Goal: Download file/media

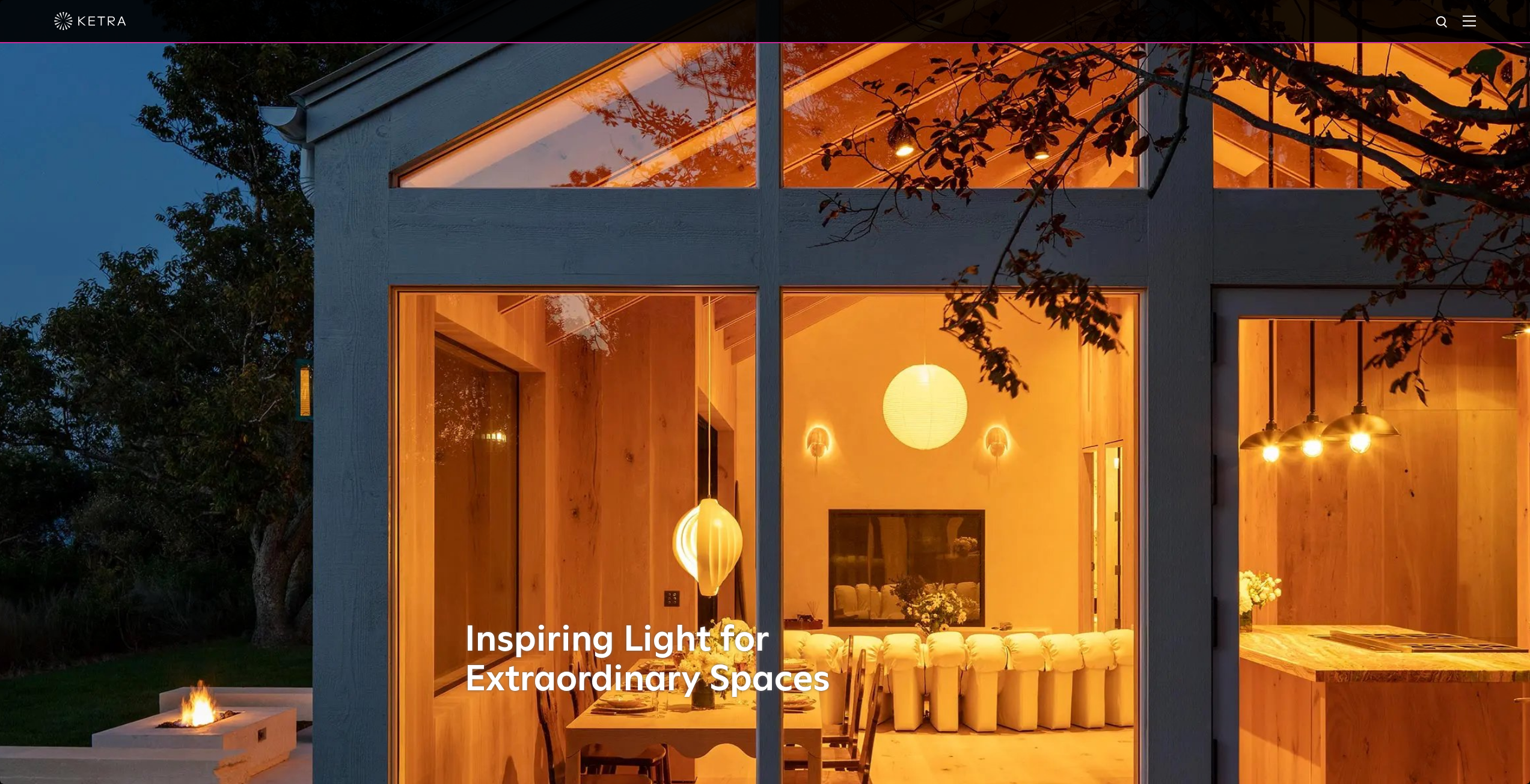
click at [1476, 22] on img at bounding box center [1469, 21] width 13 height 11
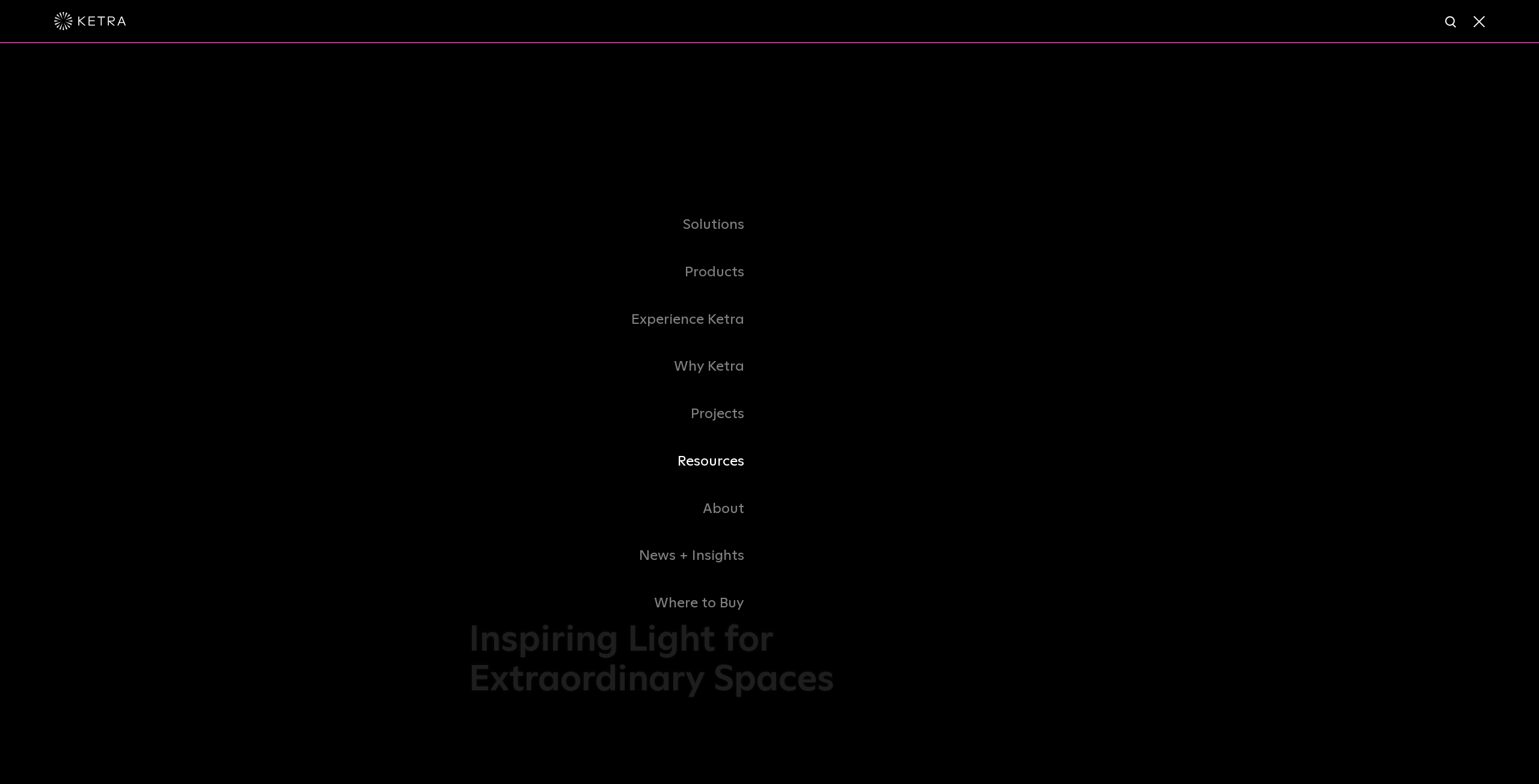
click at [712, 466] on link "Resources" at bounding box center [619, 461] width 300 height 47
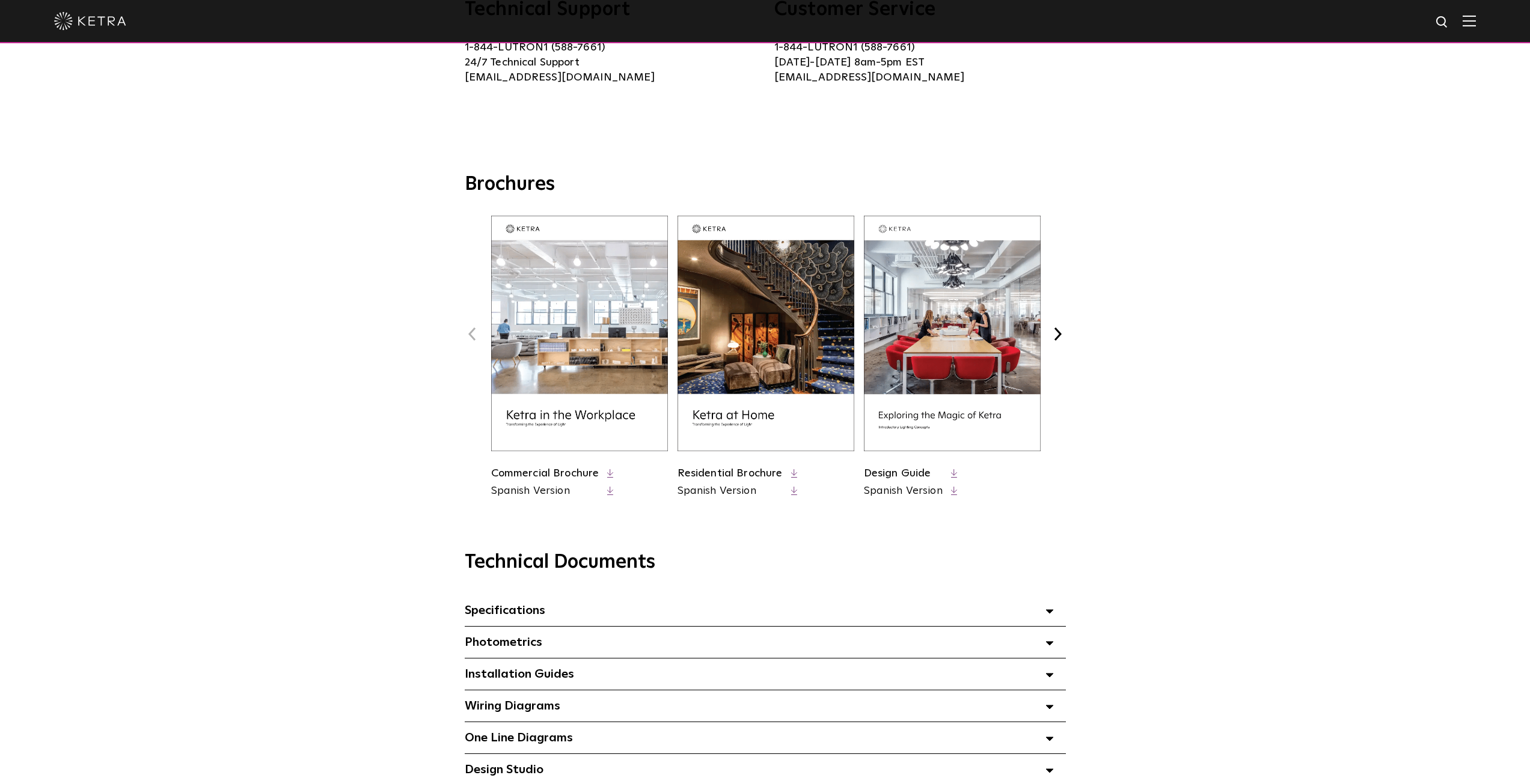
scroll to position [420, 0]
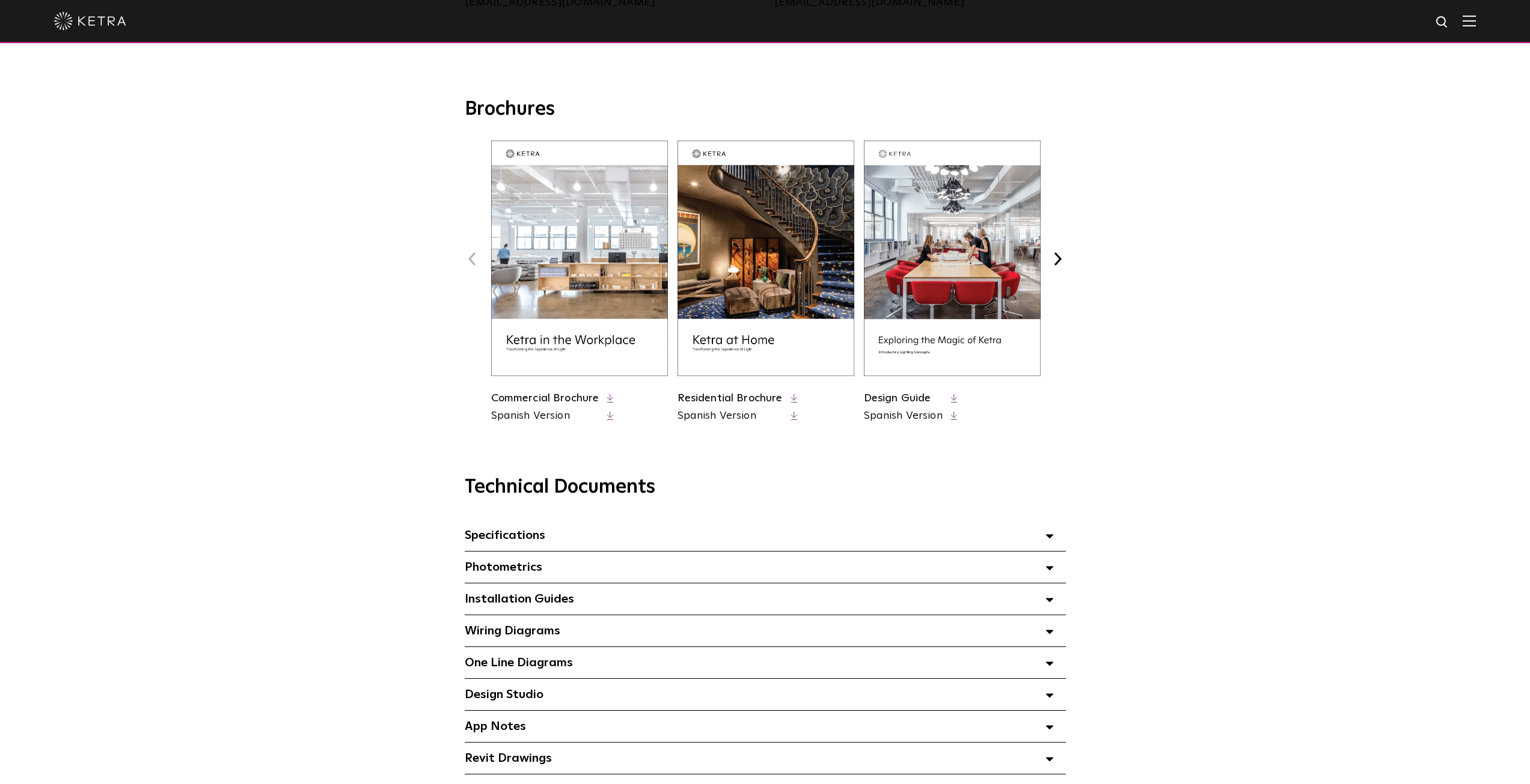
click at [495, 538] on span "Specifications Select checkboxes to use the bulk download option below" at bounding box center [505, 535] width 81 height 12
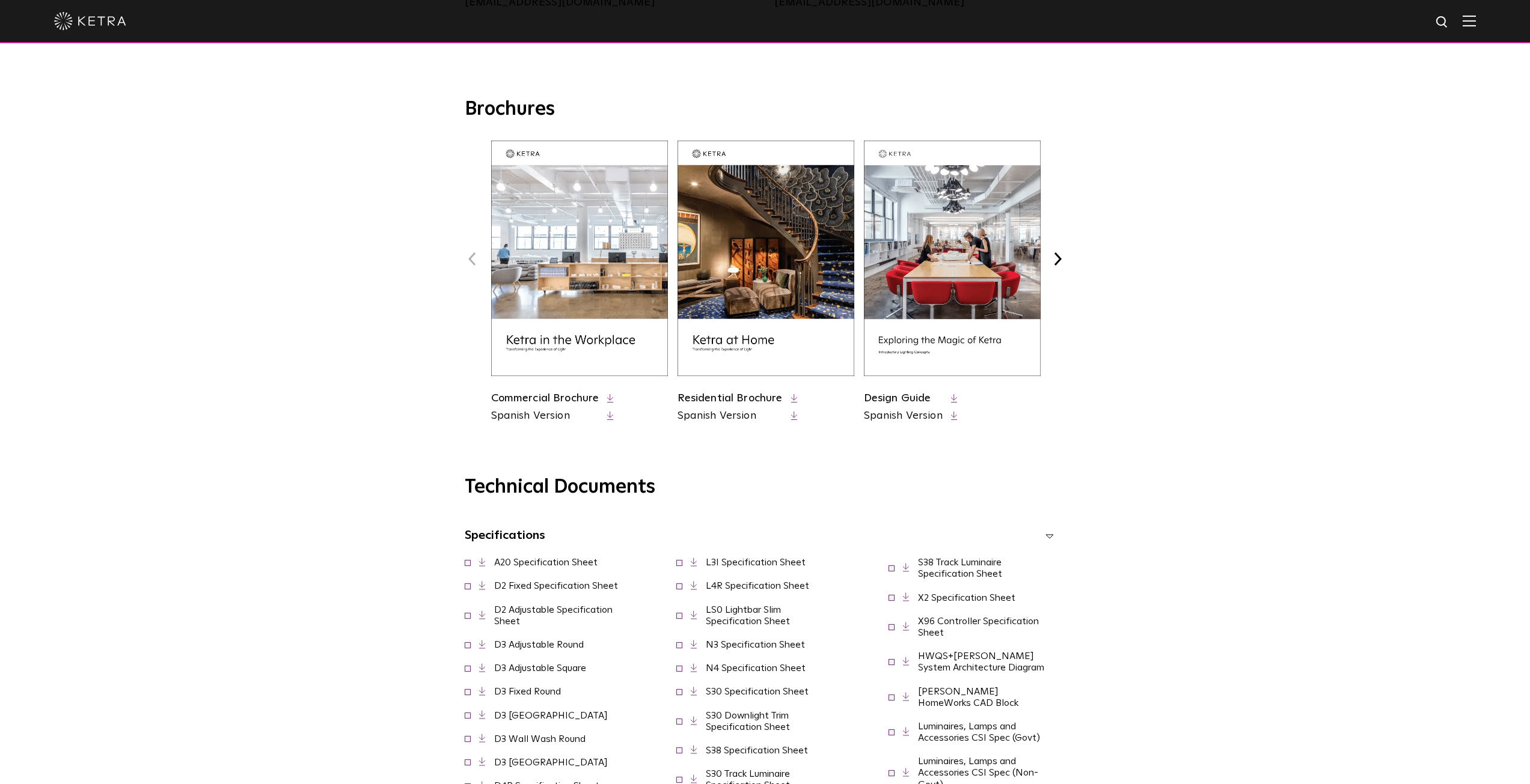
click at [494, 537] on span "Specifications Select checkboxes to use the bulk download option below" at bounding box center [505, 535] width 81 height 12
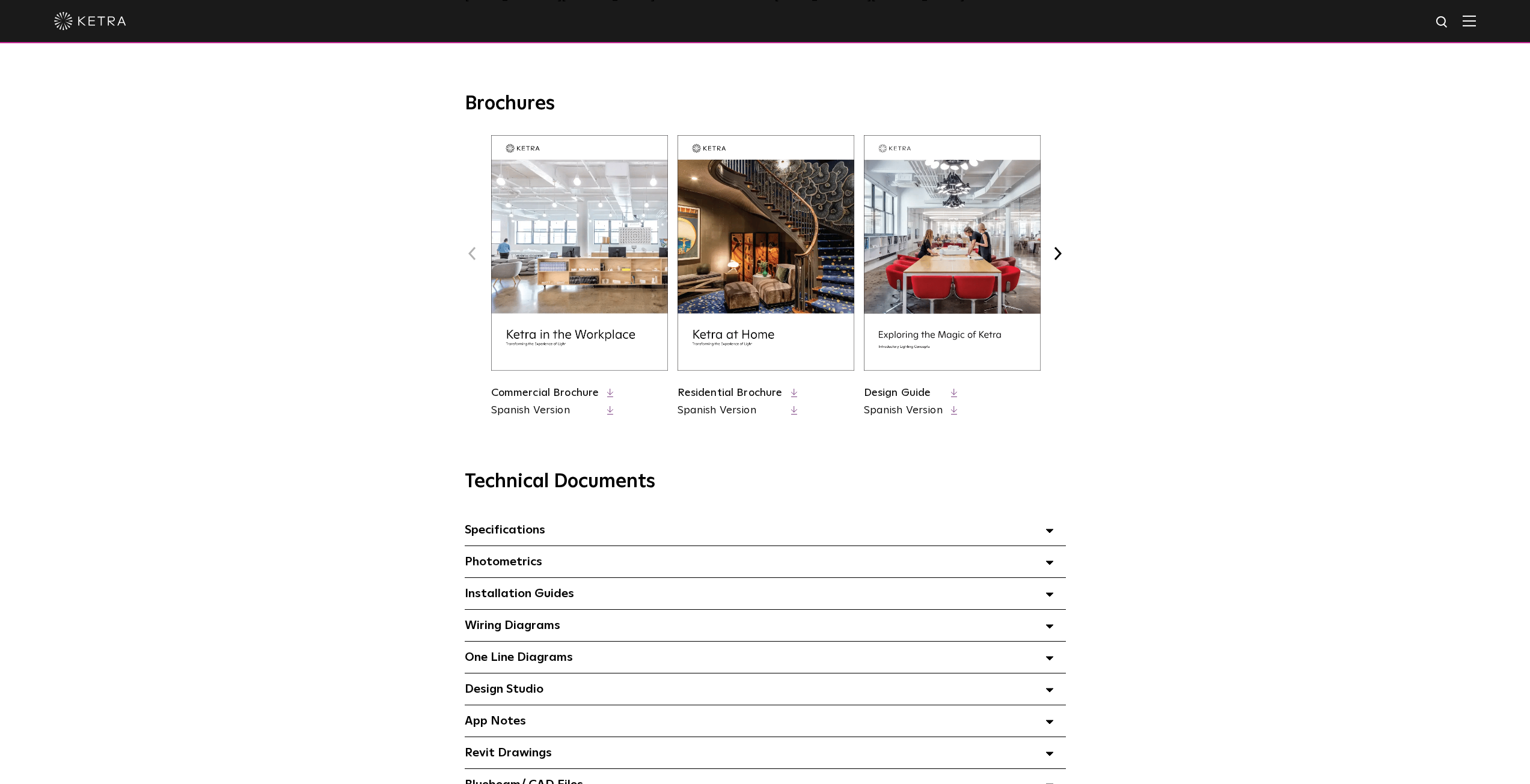
scroll to position [360, 0]
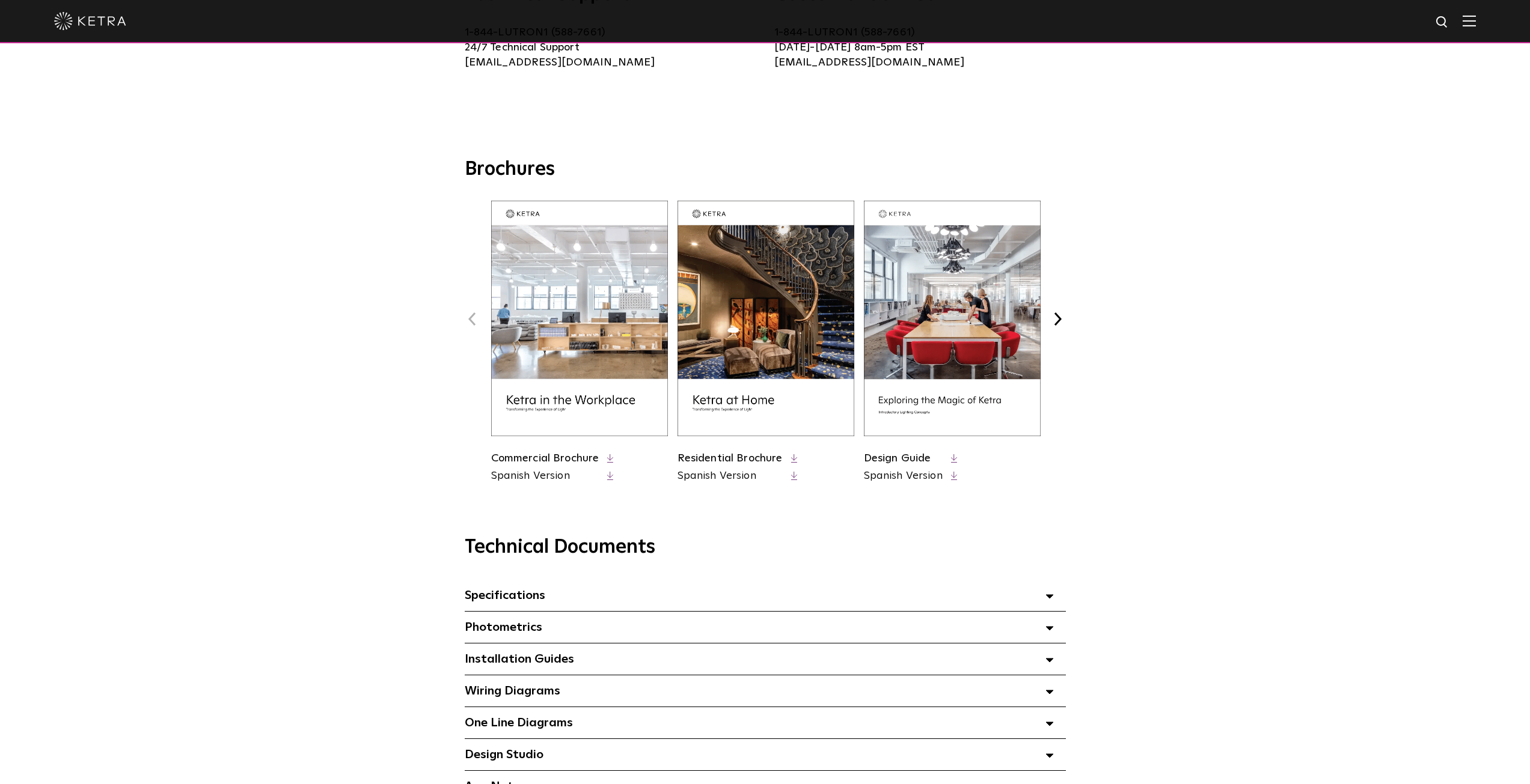
click at [1055, 315] on button "Next" at bounding box center [1058, 319] width 15 height 15
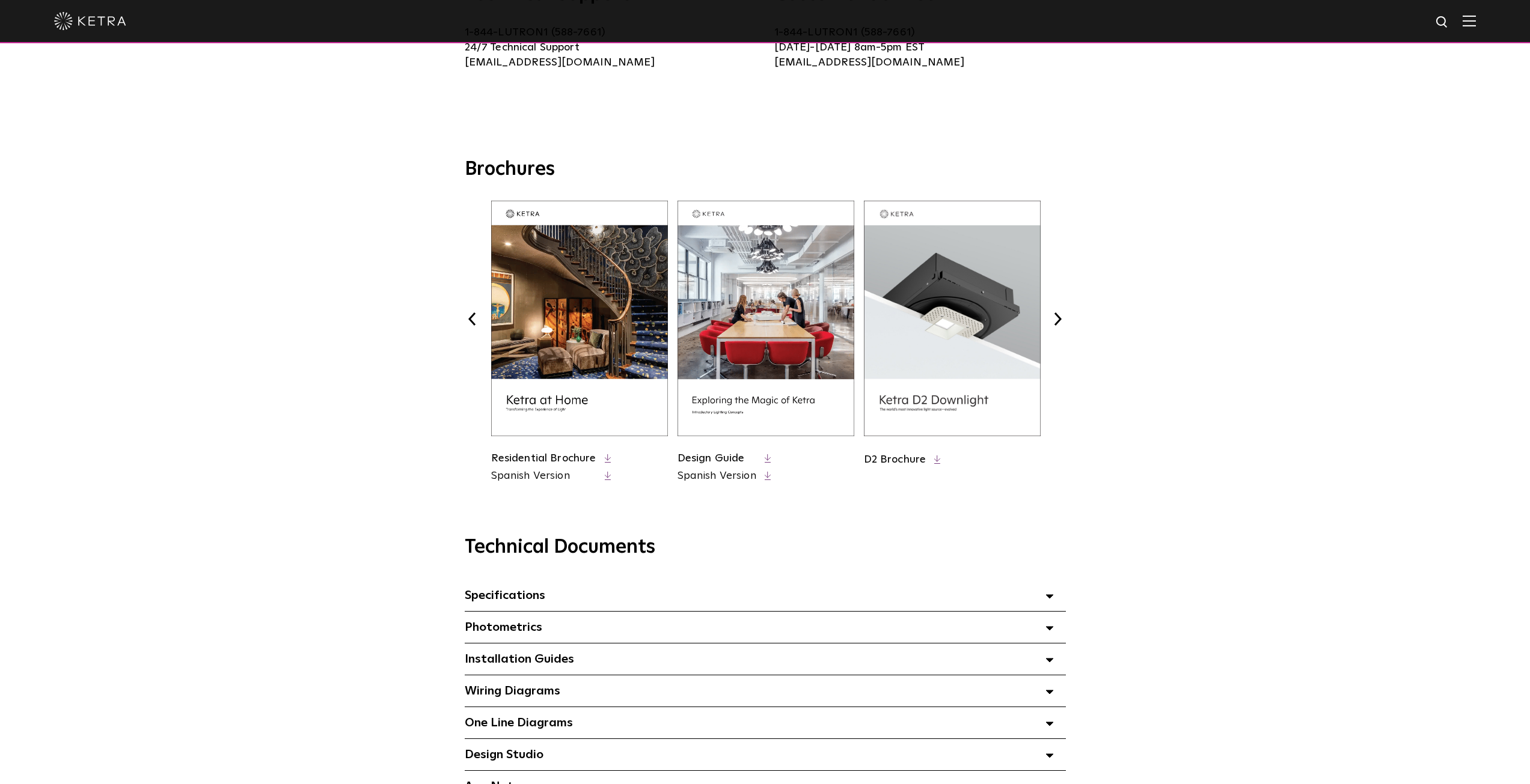
click at [1055, 315] on button "Next" at bounding box center [1058, 319] width 15 height 15
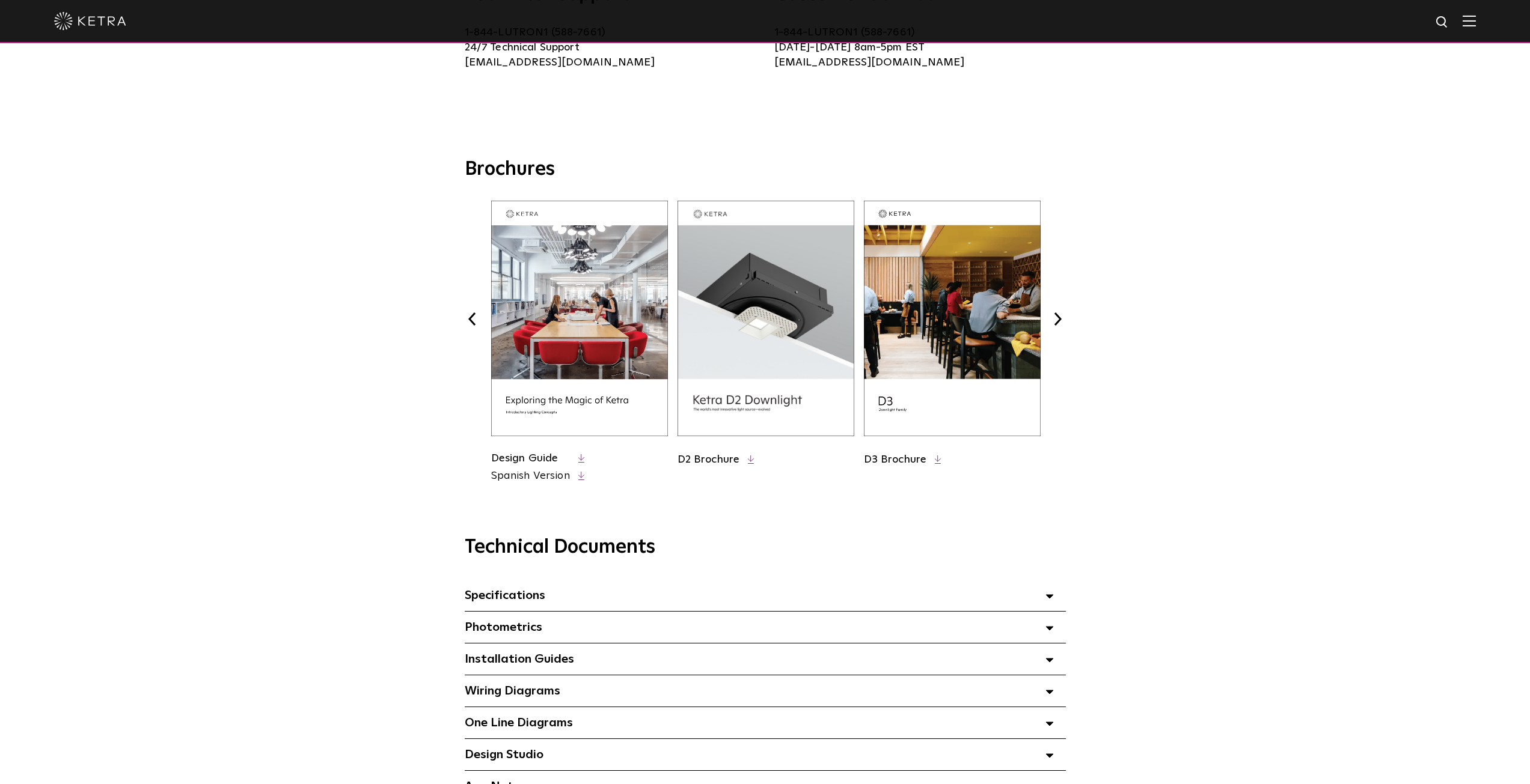
click at [1055, 315] on button "Next" at bounding box center [1058, 319] width 15 height 15
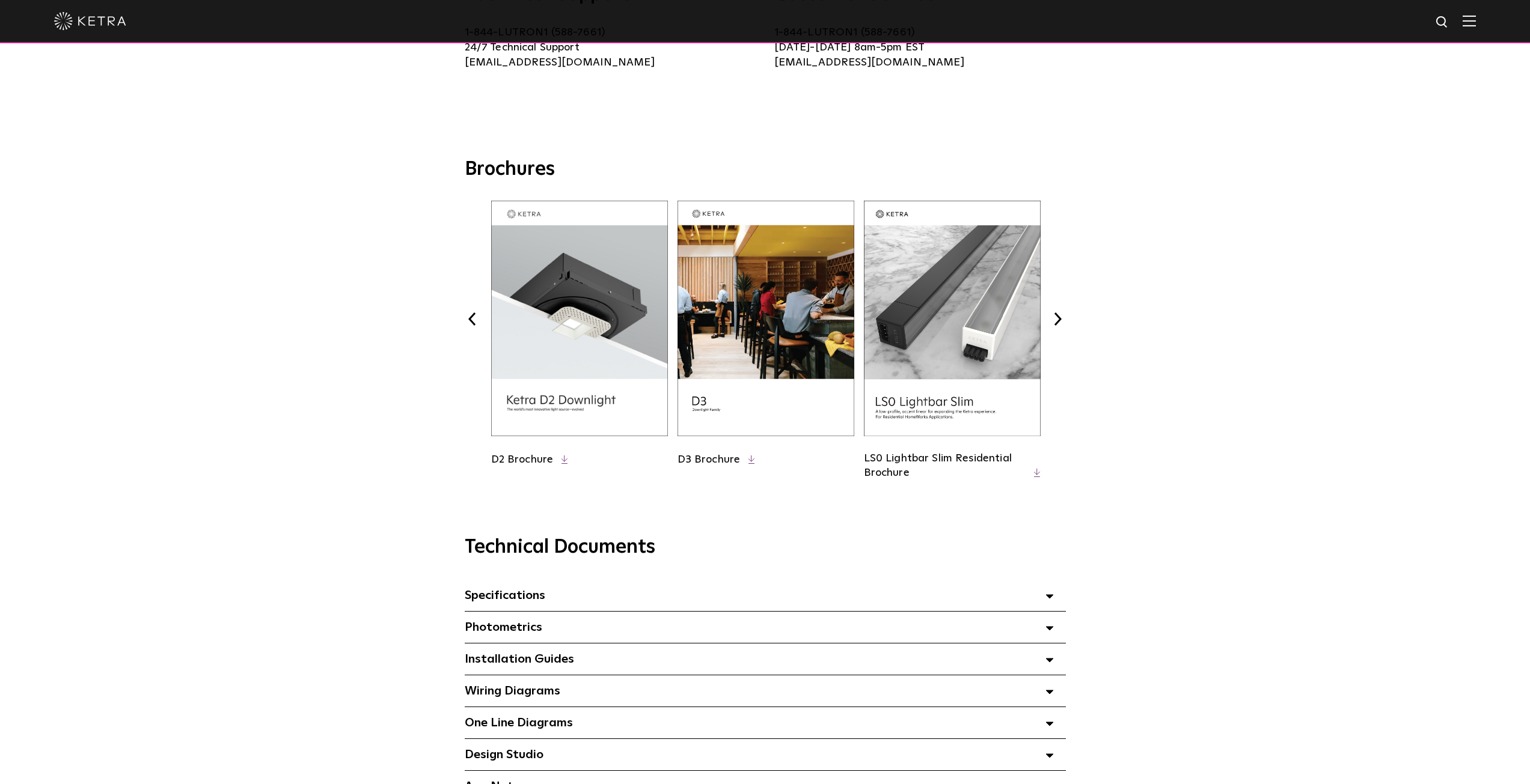
click at [1055, 315] on button "Next" at bounding box center [1058, 319] width 15 height 15
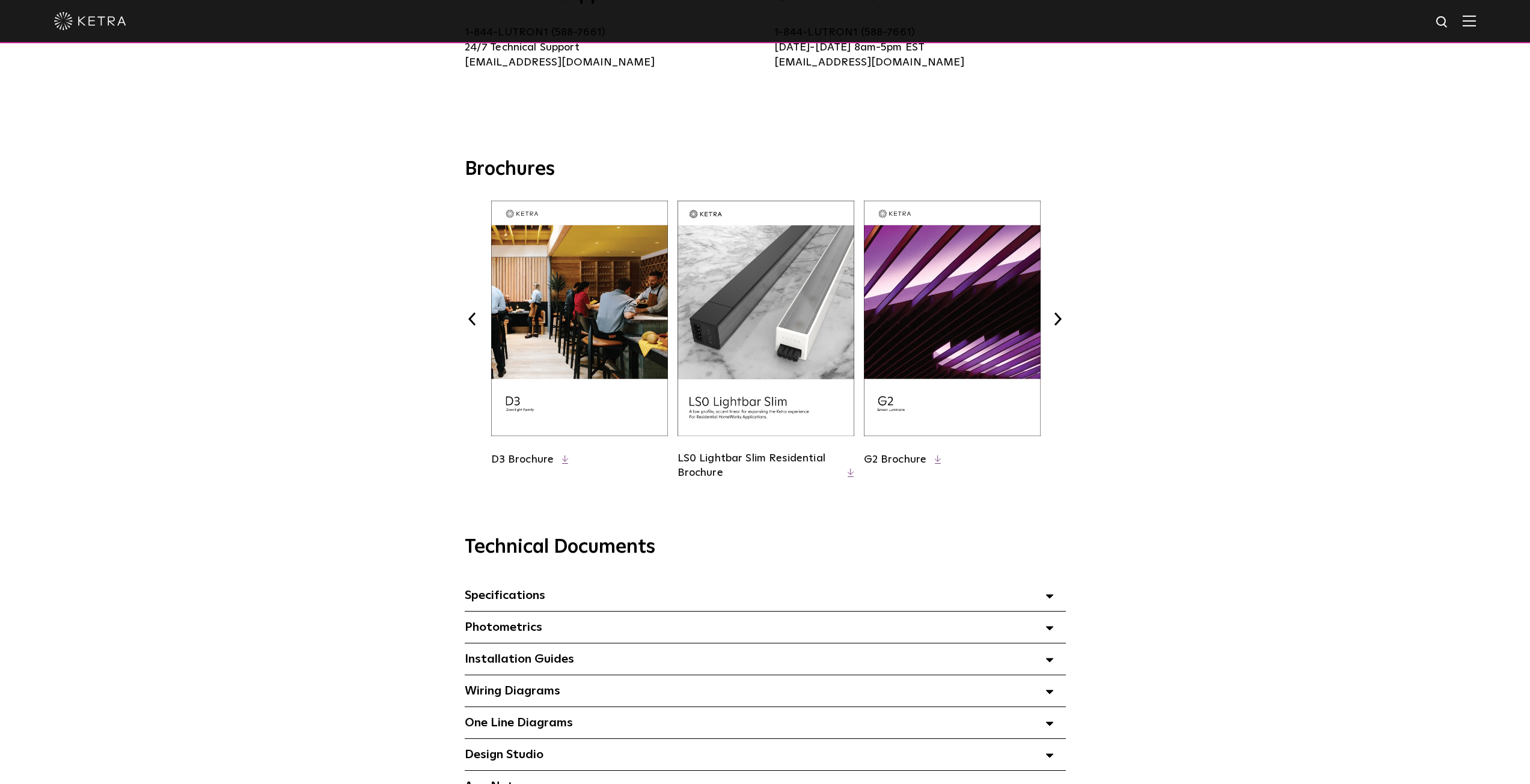
click at [1055, 315] on button "Next" at bounding box center [1058, 319] width 15 height 15
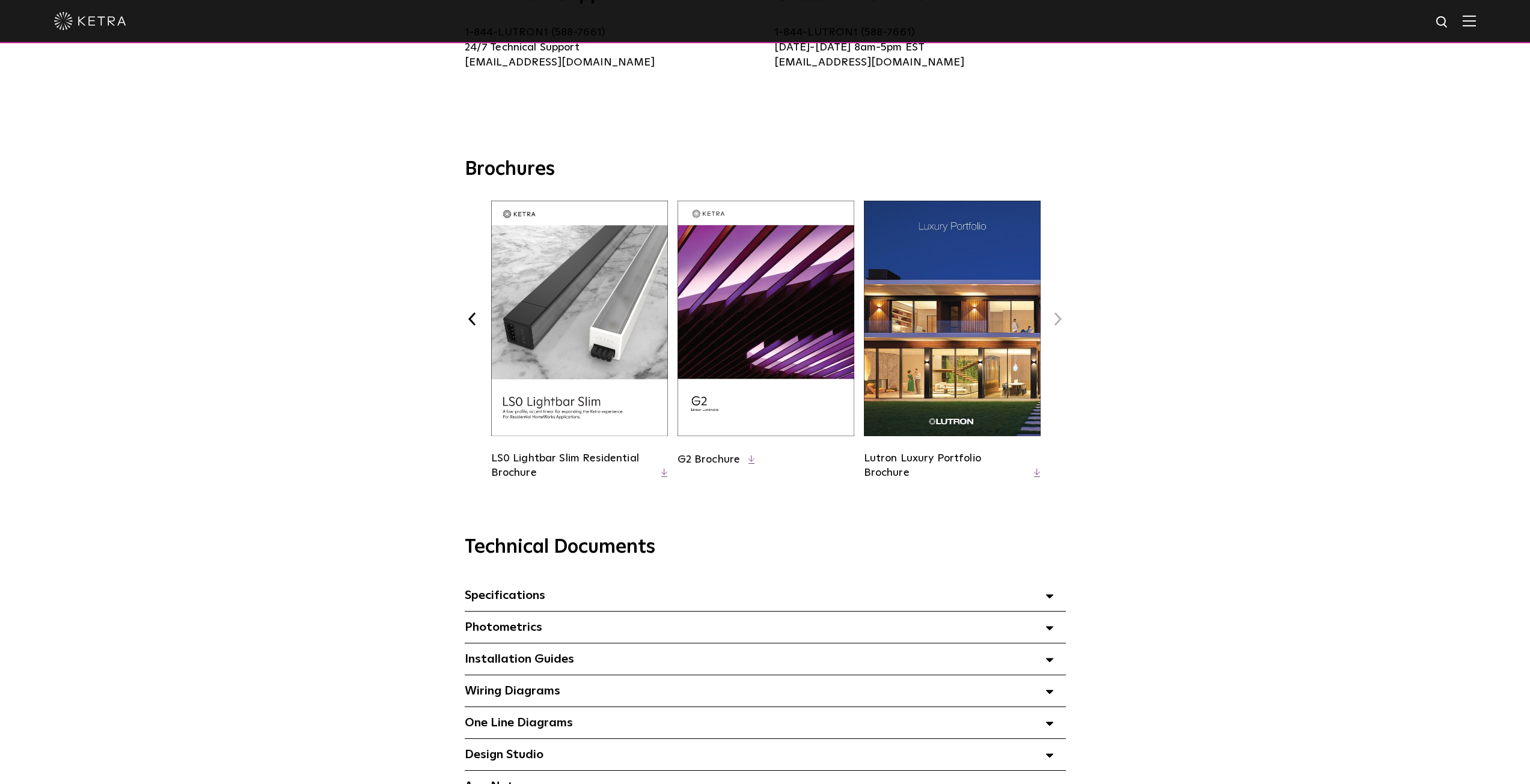
click at [1055, 315] on button "Next" at bounding box center [1058, 319] width 15 height 15
click at [472, 324] on button "Previous" at bounding box center [473, 319] width 15 height 15
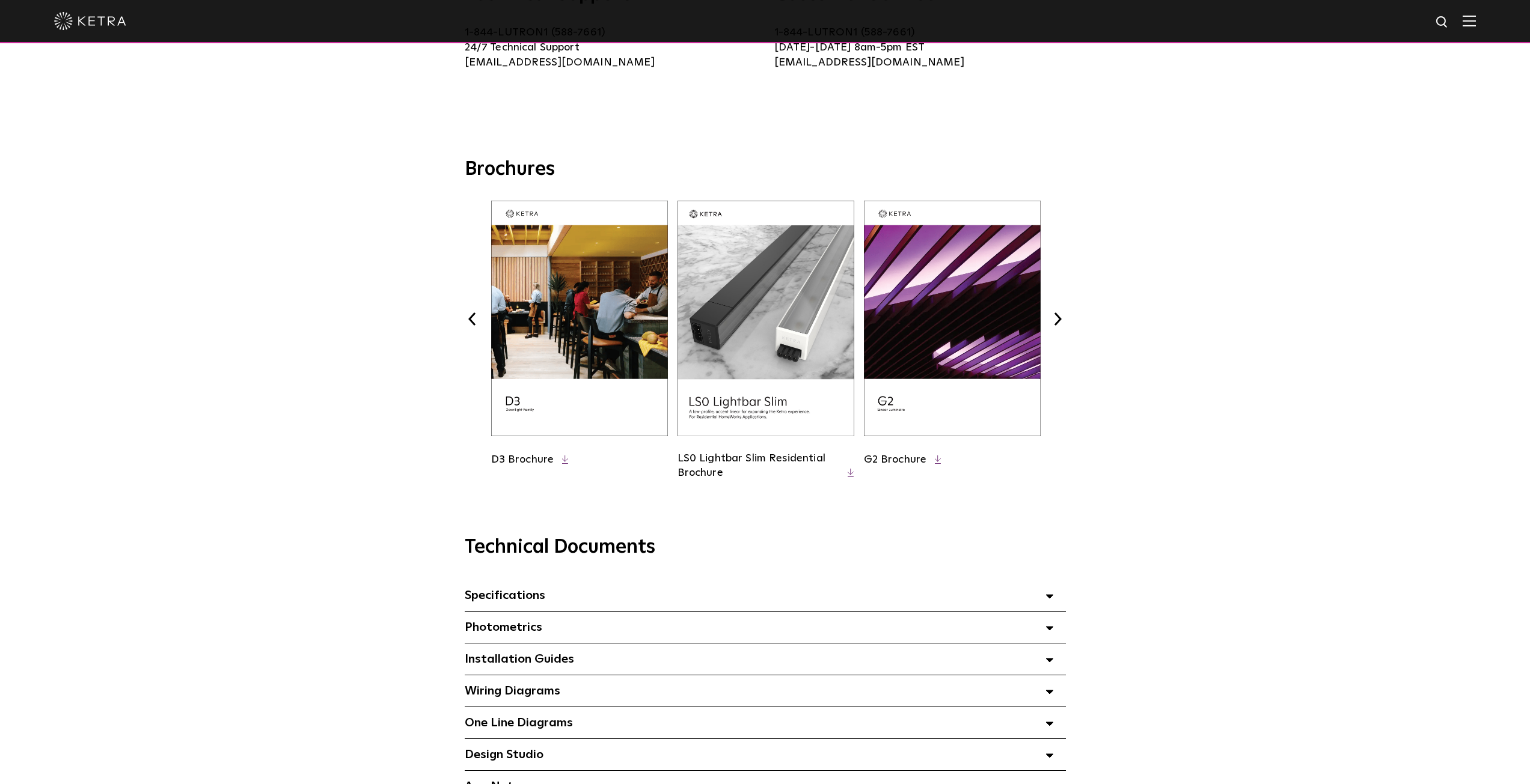
click at [473, 325] on button "Previous" at bounding box center [473, 319] width 15 height 15
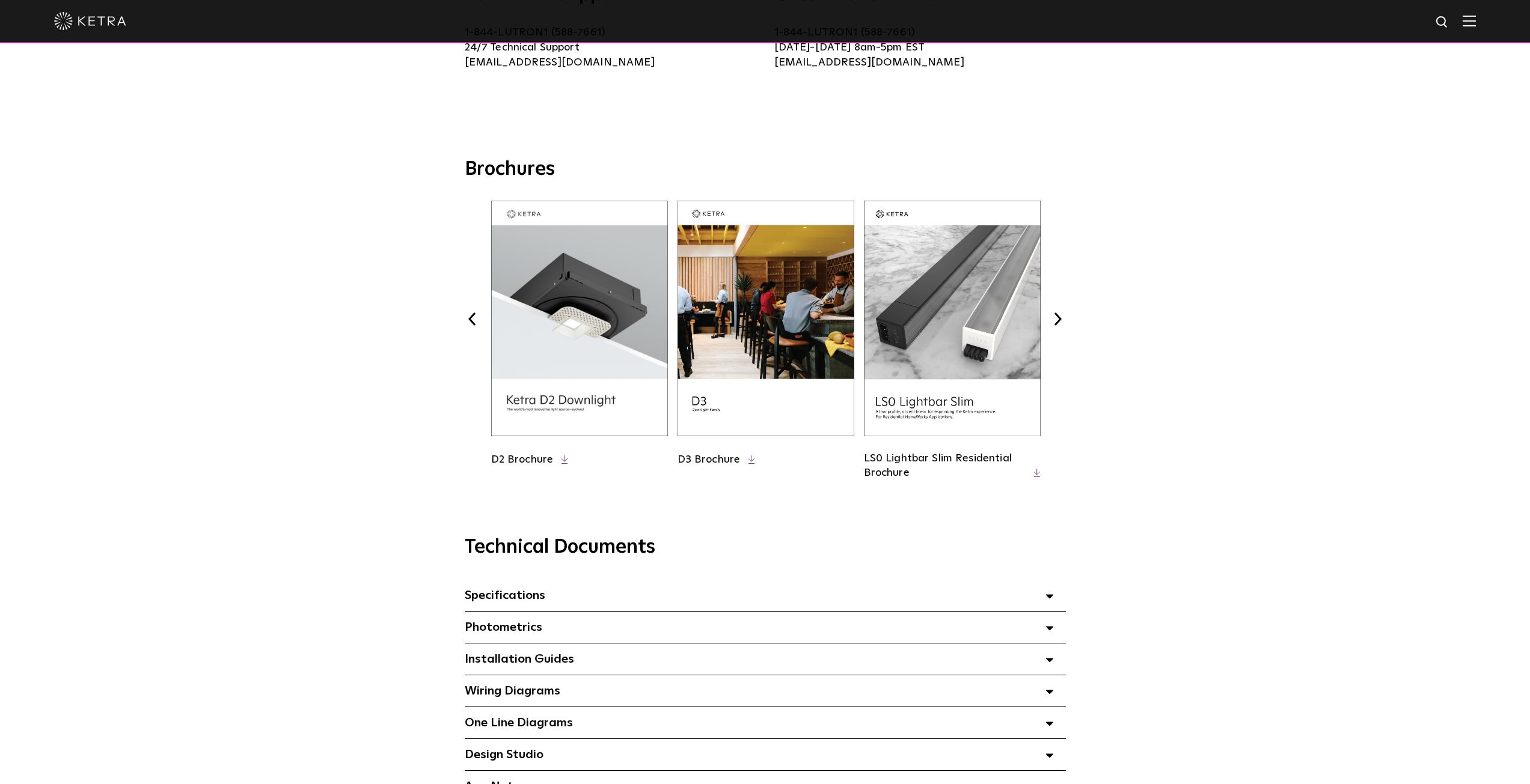
click at [475, 326] on button "Previous" at bounding box center [473, 319] width 15 height 15
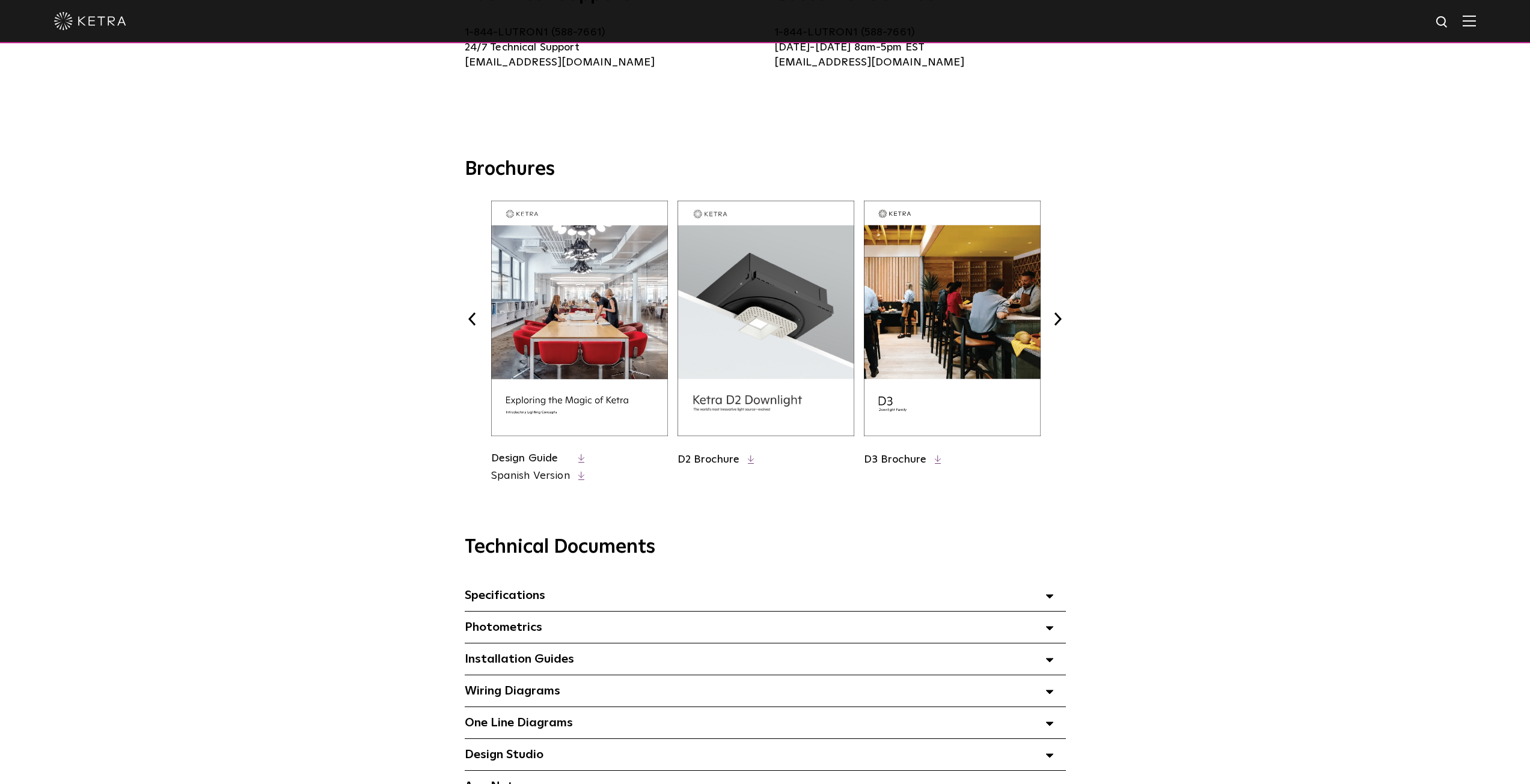
click at [475, 326] on button "Previous" at bounding box center [473, 319] width 15 height 15
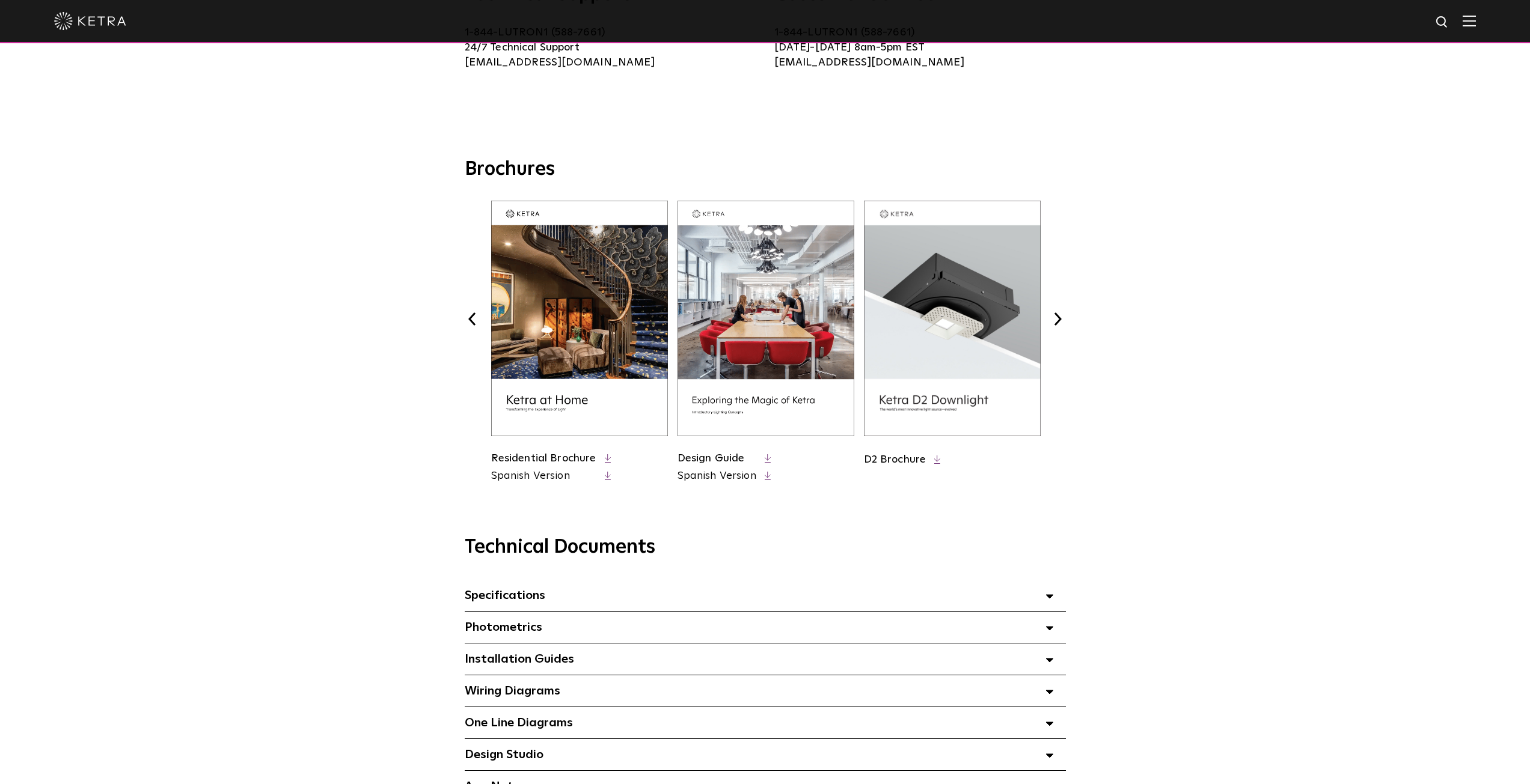
click at [745, 396] on img at bounding box center [766, 318] width 177 height 236
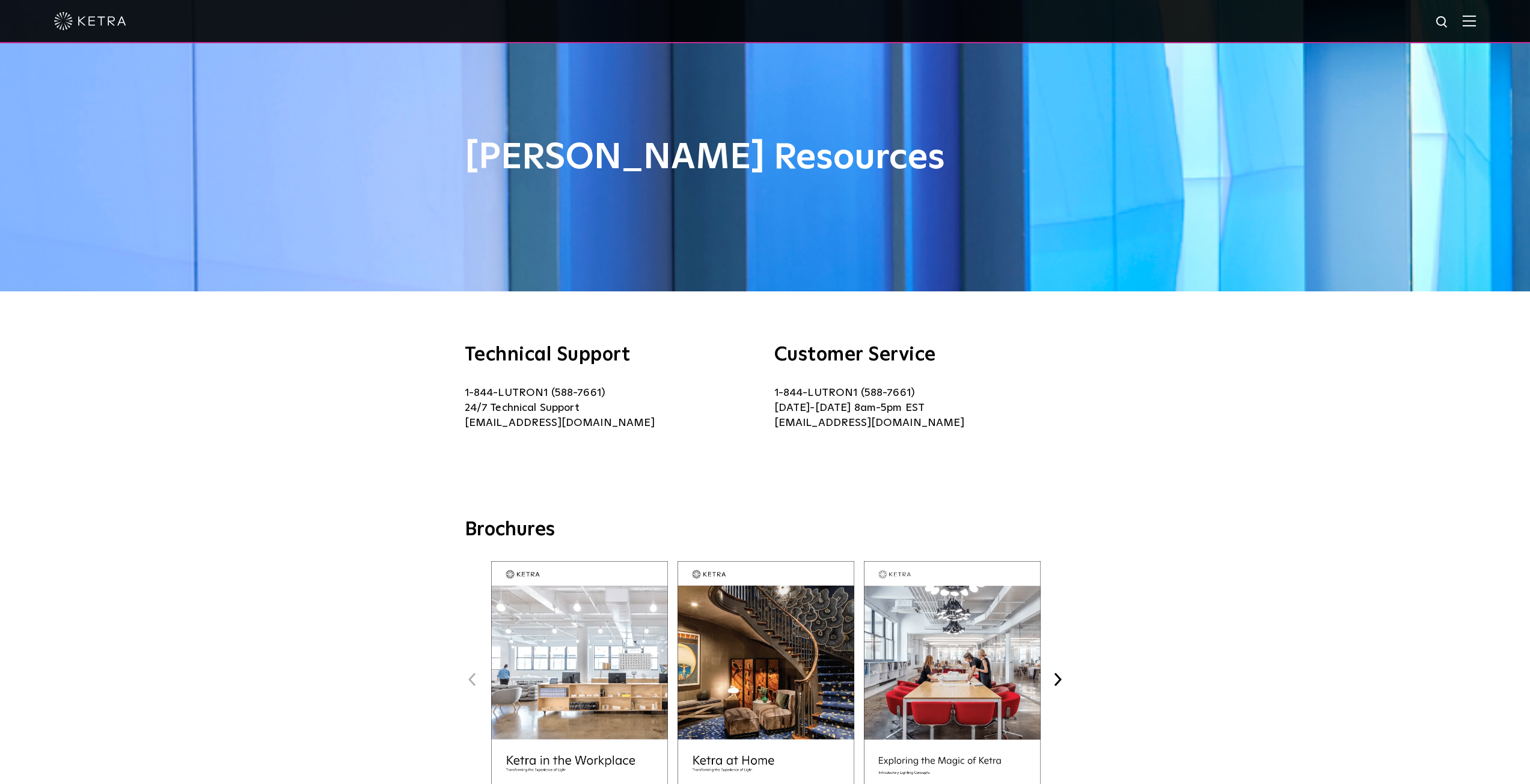
click at [1474, 22] on img at bounding box center [1469, 21] width 13 height 11
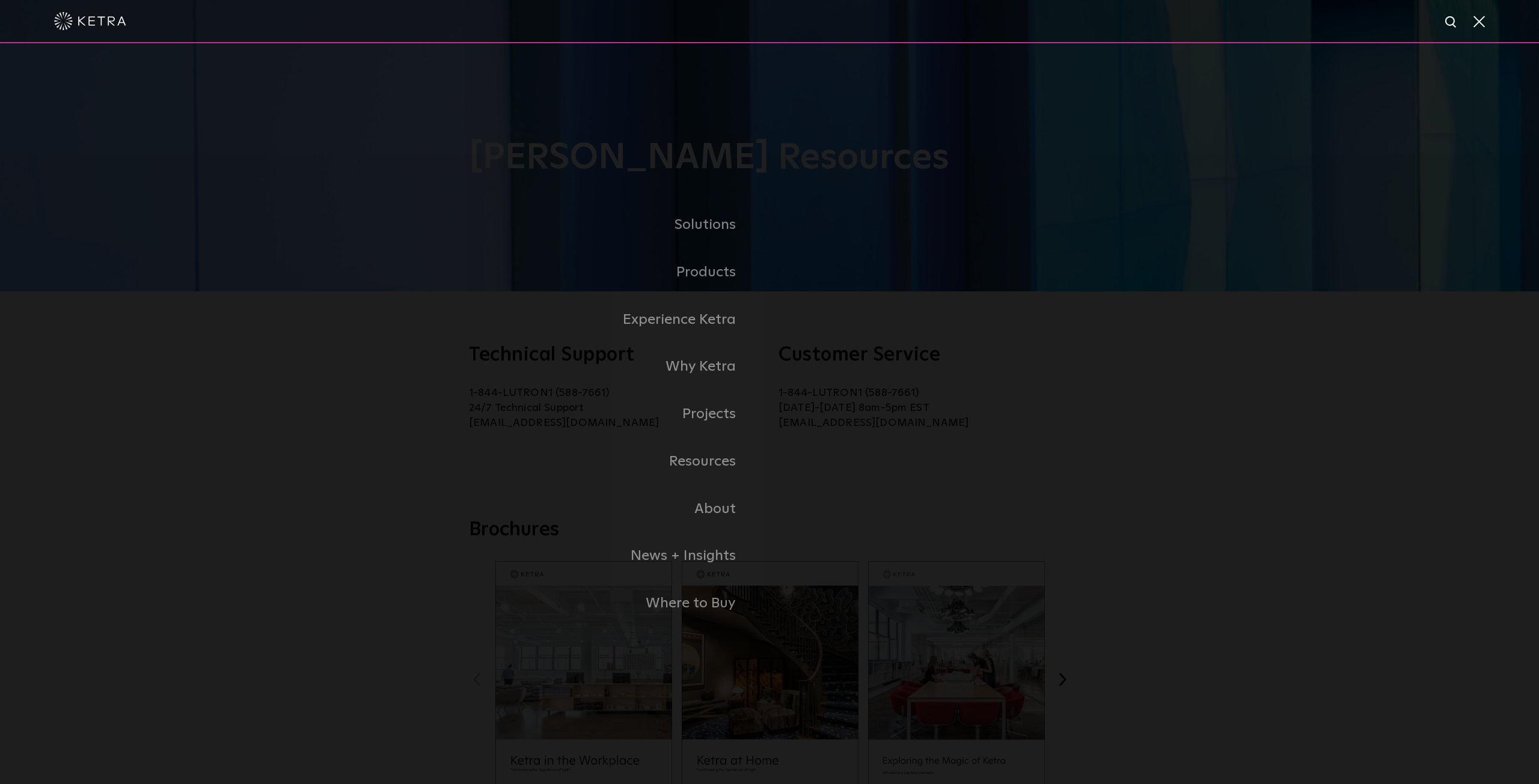
click at [334, 444] on div "Solutions Commercial Residential Products Commercial Products Residential Produ…" at bounding box center [770, 413] width 1539 height 742
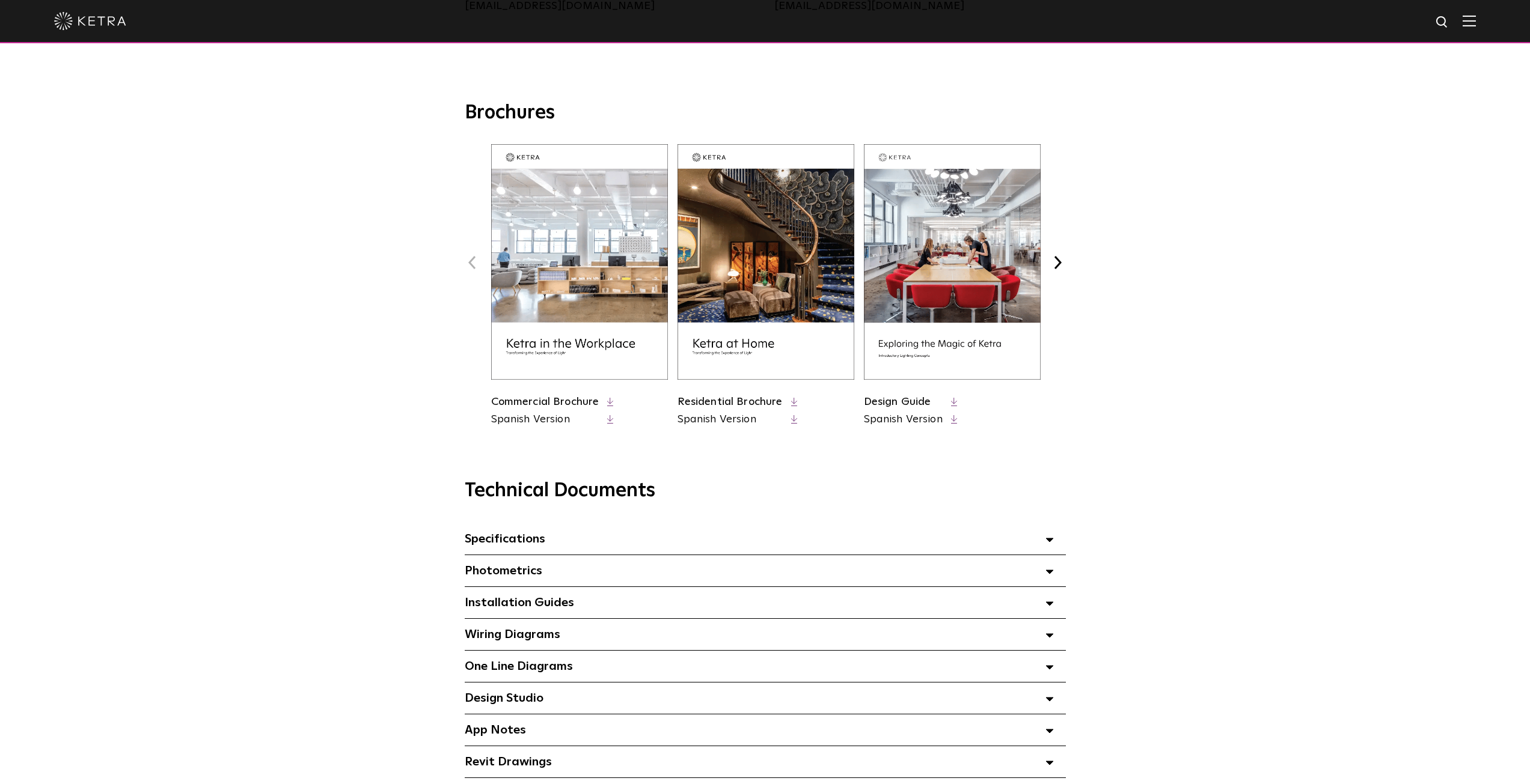
scroll to position [420, 0]
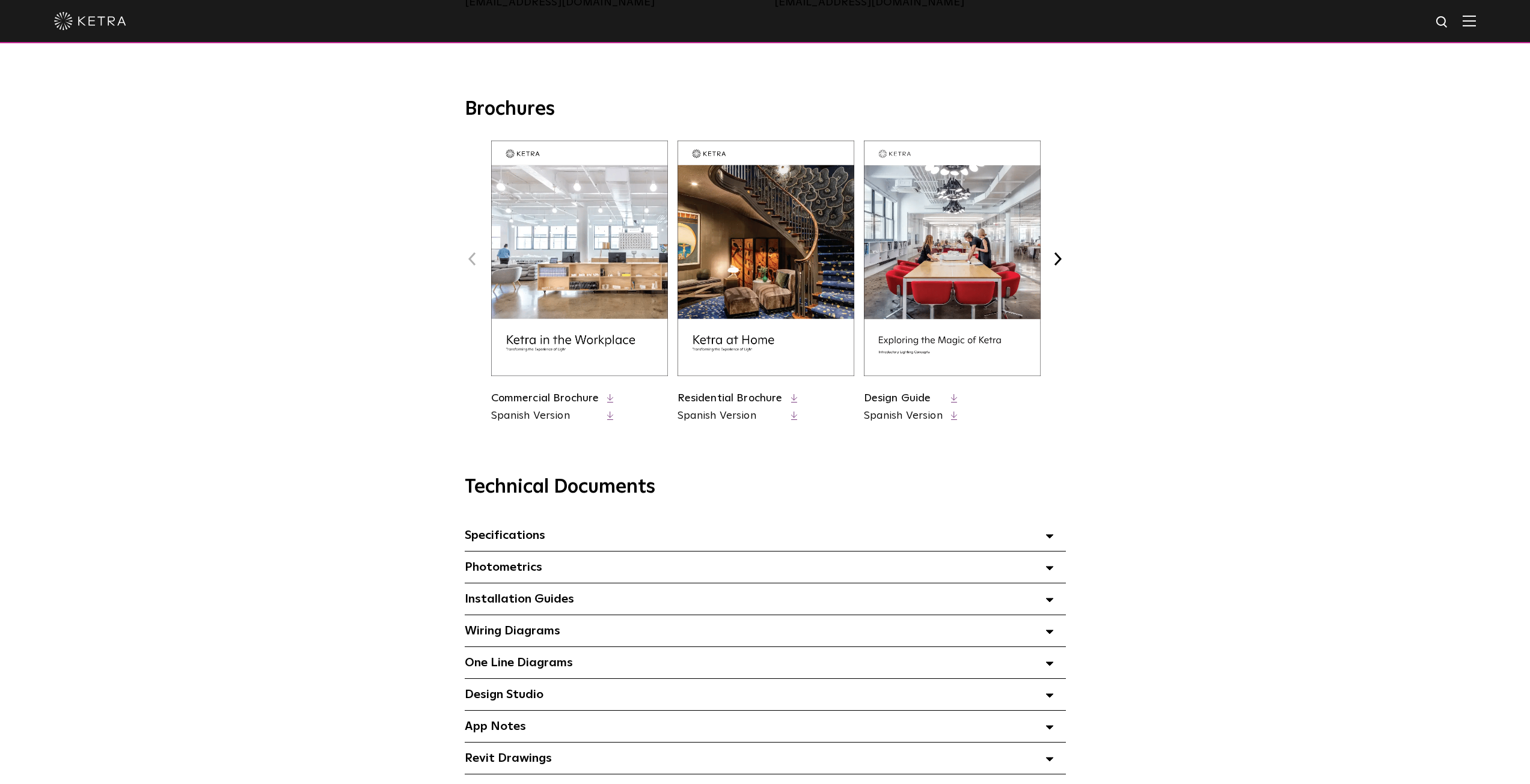
click at [561, 274] on img at bounding box center [579, 258] width 177 height 236
